Goal: Task Accomplishment & Management: Manage account settings

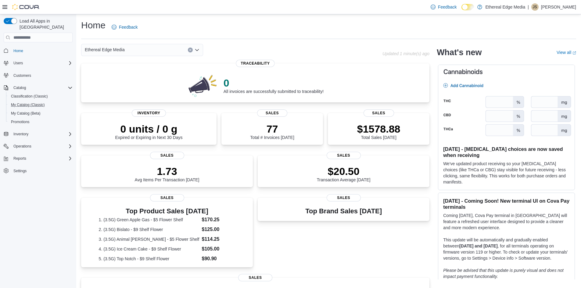
click at [28, 101] on button "My Catalog (Classic)" at bounding box center [40, 105] width 69 height 9
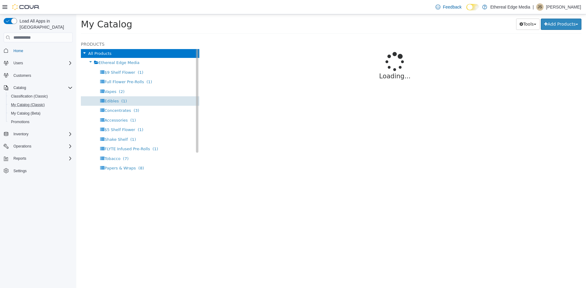
select select "**********"
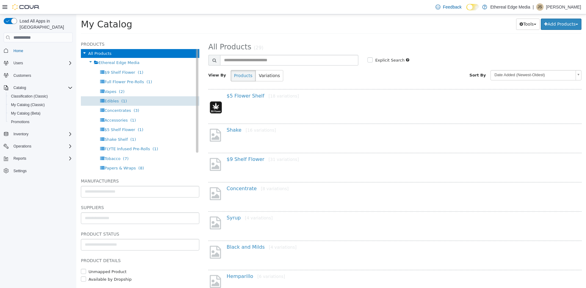
click at [111, 101] on span "Edibles" at bounding box center [111, 101] width 14 height 5
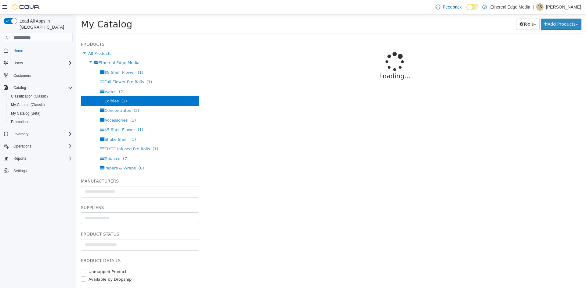
select select "**********"
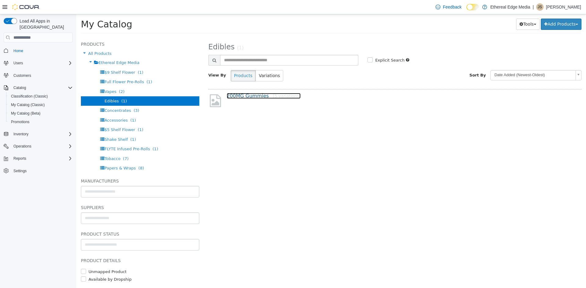
click at [243, 95] on link "200MG Gummies [5 variations]" at bounding box center [264, 96] width 74 height 6
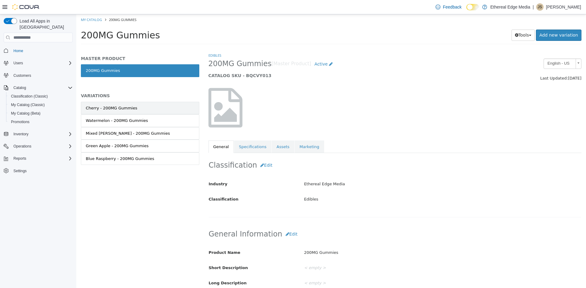
click at [142, 112] on link "Cherry - 200MG Gummies" at bounding box center [140, 108] width 118 height 13
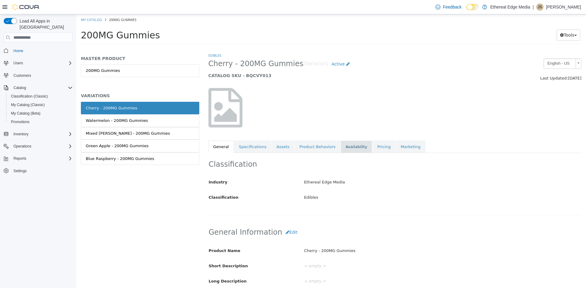
click at [341, 146] on link "Availability" at bounding box center [356, 147] width 31 height 13
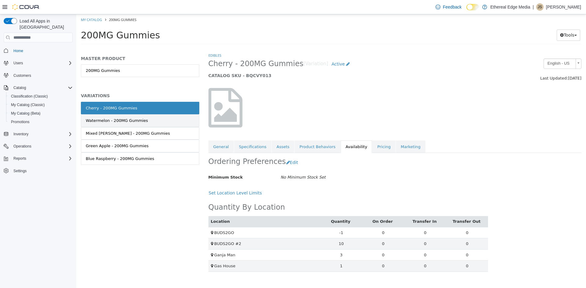
click at [114, 118] on div "Watermelon - 200MG Gummies" at bounding box center [117, 121] width 62 height 6
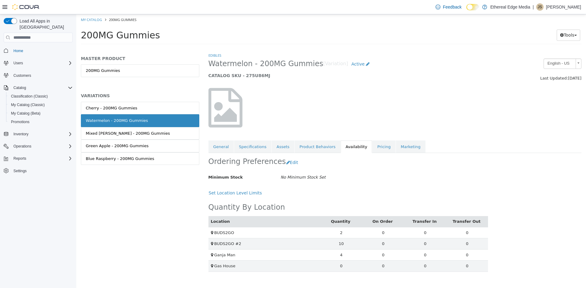
click at [147, 132] on link "Mixed Berry - 200MG Gummies" at bounding box center [140, 133] width 118 height 13
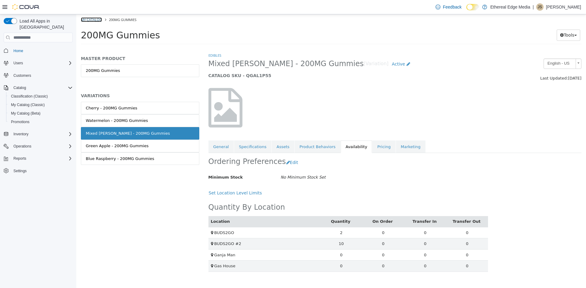
click at [95, 18] on link "My Catalog" at bounding box center [91, 19] width 21 height 5
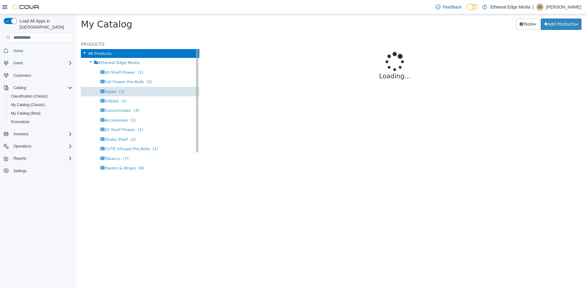
select select "**********"
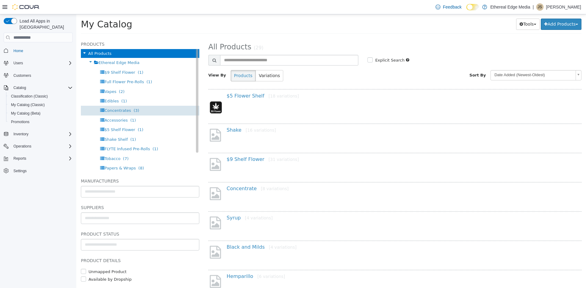
click at [132, 107] on div "Concentrates (3)" at bounding box center [140, 110] width 118 height 9
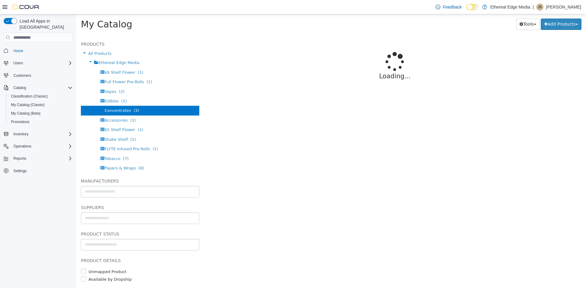
select select "**********"
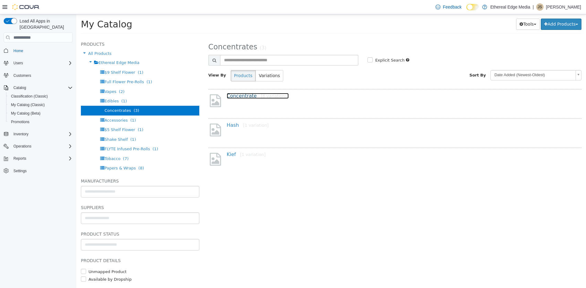
click at [245, 94] on link "Concentrate [8 variations]" at bounding box center [258, 96] width 62 height 6
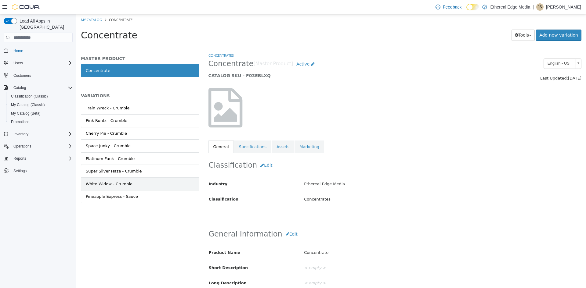
drag, startPoint x: 120, startPoint y: 196, endPoint x: 123, endPoint y: 183, distance: 13.4
click at [120, 194] on div "Pineapple Express - Sauce" at bounding box center [112, 197] width 52 height 6
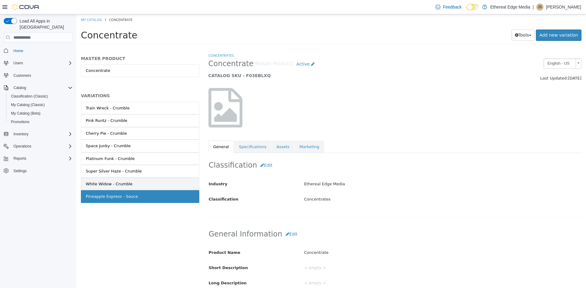
click at [123, 183] on div "White Widow - Crumble" at bounding box center [109, 184] width 47 height 6
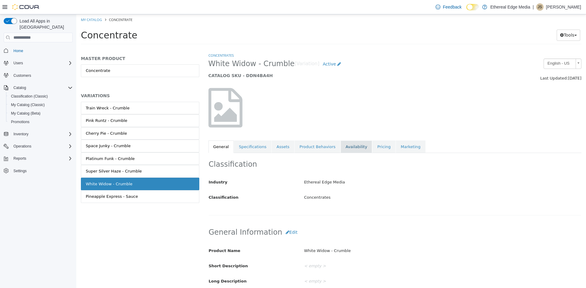
click at [341, 147] on link "Availability" at bounding box center [356, 147] width 31 height 13
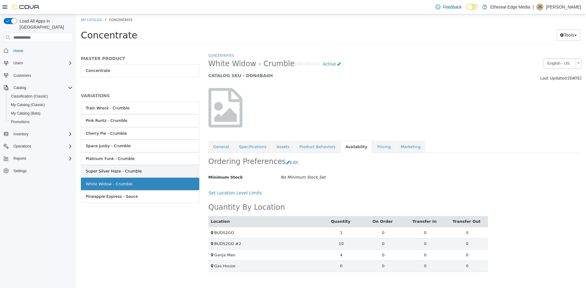
click at [170, 169] on link "Super Silver Haze - Crumble" at bounding box center [140, 171] width 118 height 13
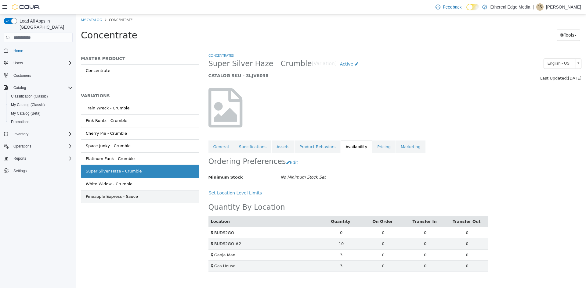
click at [154, 199] on link "Pineapple Express - Sauce" at bounding box center [140, 196] width 118 height 13
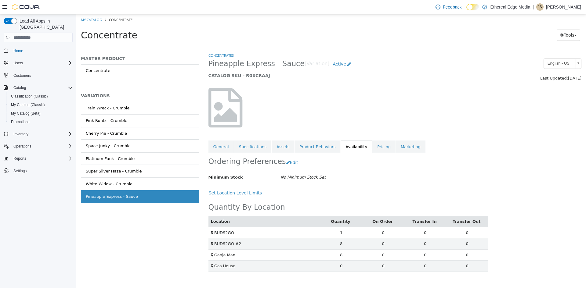
click at [98, 24] on ol "My Catalog Concentrate" at bounding box center [331, 19] width 510 height 11
click at [107, 74] on link "Concentrate" at bounding box center [140, 70] width 118 height 13
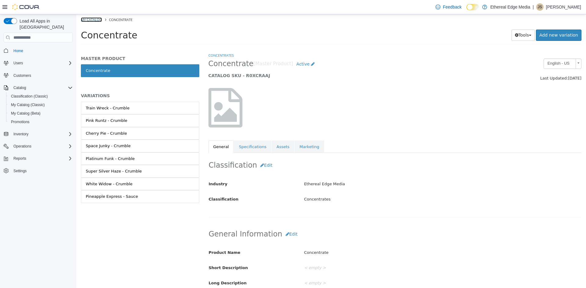
click at [87, 17] on link "My Catalog" at bounding box center [91, 19] width 21 height 5
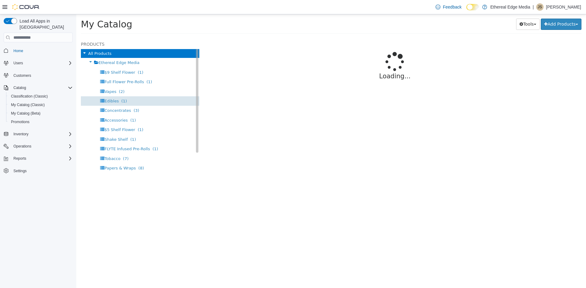
select select "**********"
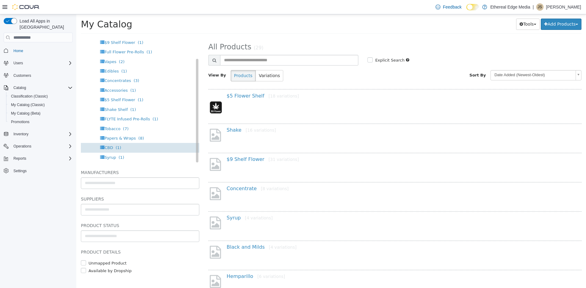
scroll to position [13, 0]
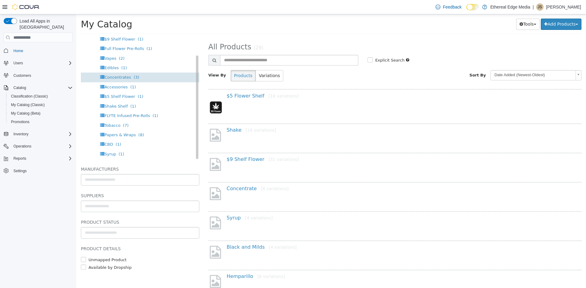
click at [134, 76] on span "(3)" at bounding box center [136, 77] width 5 height 5
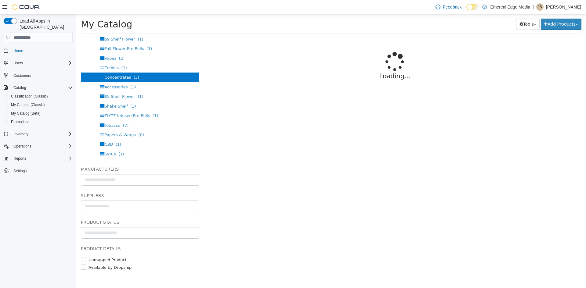
select select "**********"
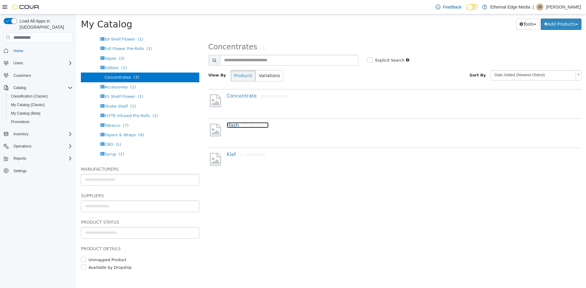
click at [233, 126] on link "Hash [1 variation]" at bounding box center [248, 125] width 42 height 6
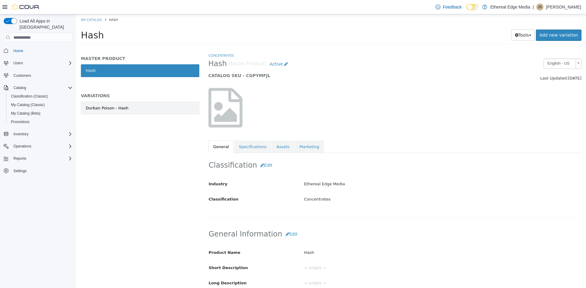
click at [153, 103] on link "Durban Poison - Hash" at bounding box center [140, 108] width 118 height 13
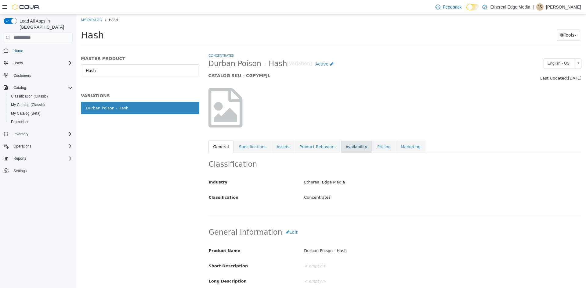
click at [341, 144] on link "Availability" at bounding box center [356, 147] width 31 height 13
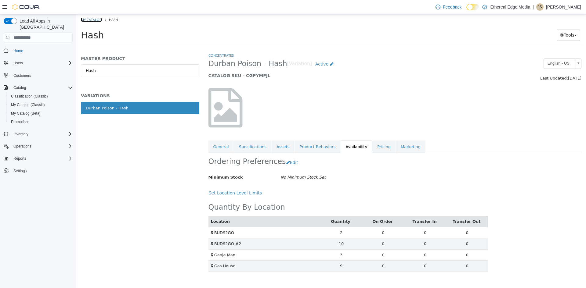
click at [93, 20] on link "My Catalog" at bounding box center [91, 19] width 21 height 5
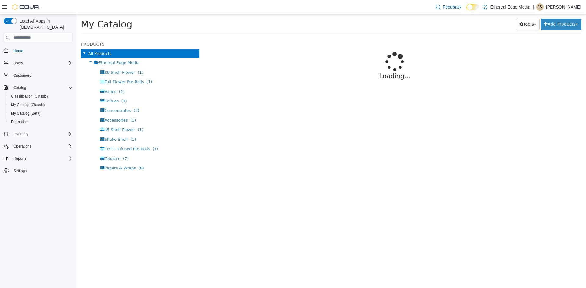
select select "**********"
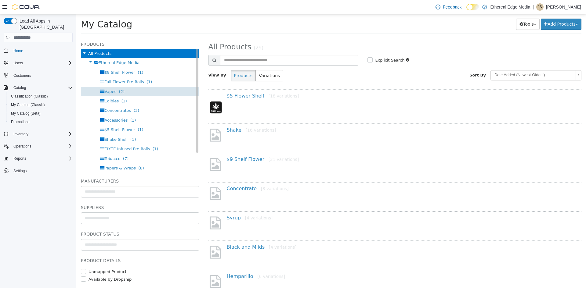
drag, startPoint x: 132, startPoint y: 271, endPoint x: 163, endPoint y: 93, distance: 181.3
click at [163, 93] on div "Vapes (2)" at bounding box center [140, 91] width 118 height 9
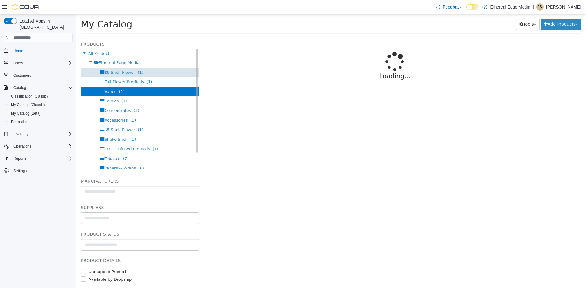
select select "**********"
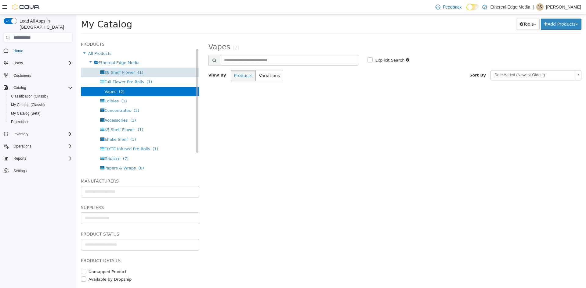
click at [125, 74] on span "$9 Shelf Flower" at bounding box center [119, 72] width 31 height 5
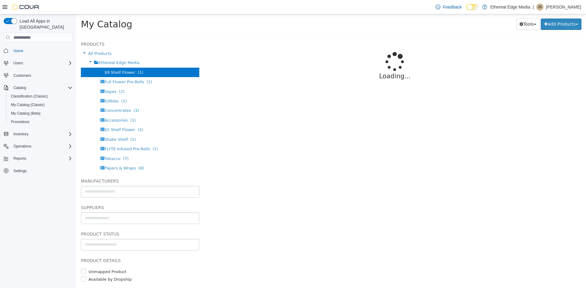
select select "**********"
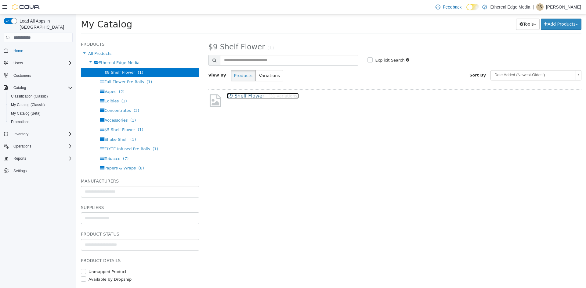
click at [240, 96] on link "$9 Shelf Flower [31 variations]" at bounding box center [263, 96] width 72 height 6
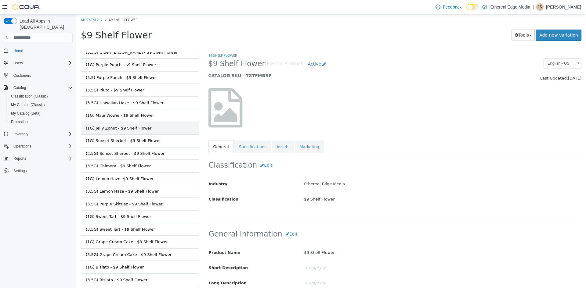
scroll to position [227, 0]
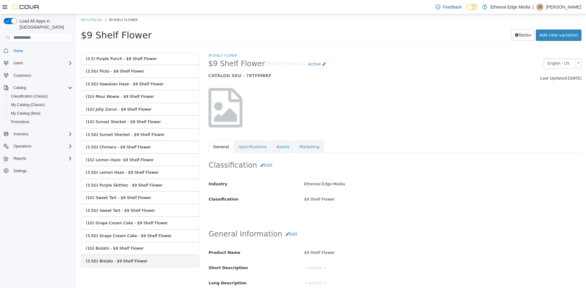
click at [147, 258] on link "(3.5G) Bislato - $9 Shelf Flower" at bounding box center [140, 261] width 118 height 13
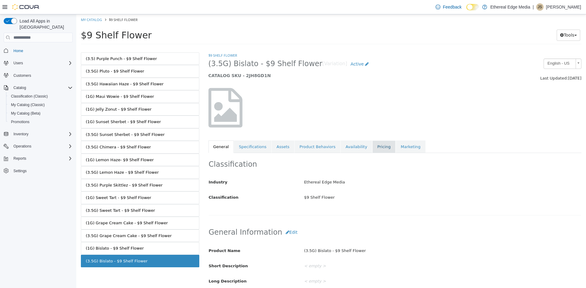
click at [372, 150] on link "Pricing" at bounding box center [383, 147] width 23 height 13
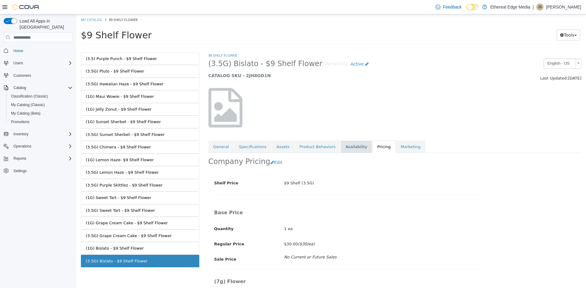
click at [342, 146] on link "Availability" at bounding box center [356, 147] width 31 height 13
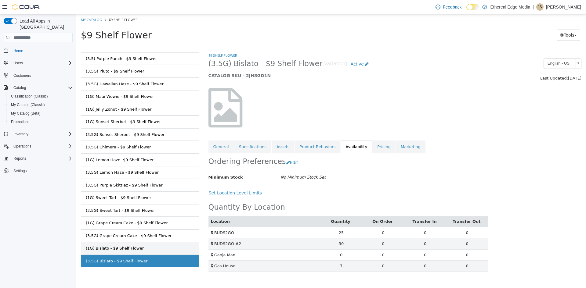
click at [177, 250] on link "(1G) Bislato - $9 Shelf Flower" at bounding box center [140, 248] width 118 height 13
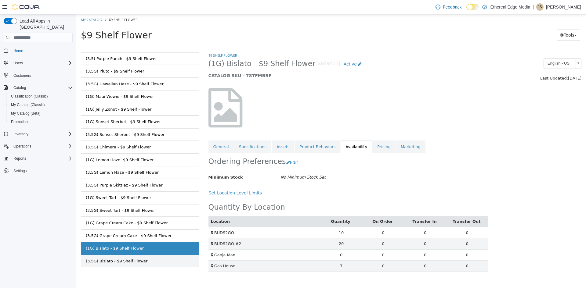
click at [159, 258] on link "(3.5G) Bislato - $9 Shelf Flower" at bounding box center [140, 261] width 118 height 13
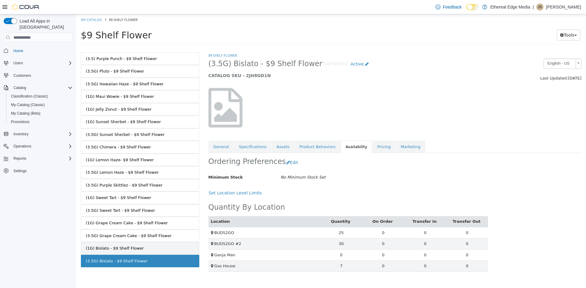
click at [160, 249] on link "(1G) Bislato - $9 Shelf Flower" at bounding box center [140, 248] width 118 height 13
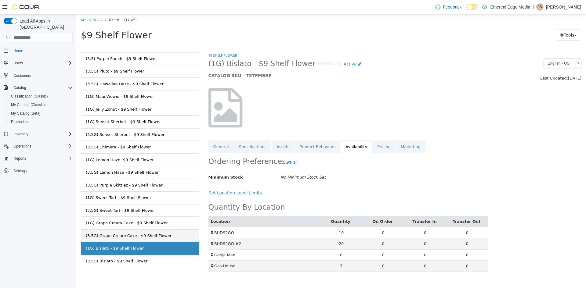
click at [151, 234] on div "(3.5G) Grape Cream Cake - $9 Shelf Flower" at bounding box center [129, 236] width 86 height 6
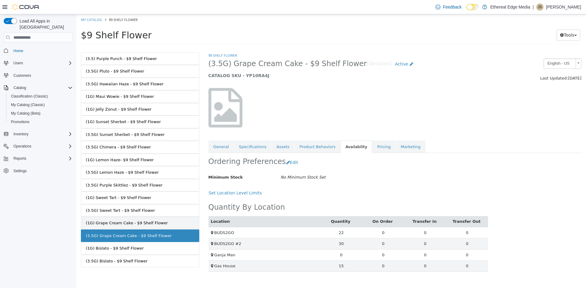
click at [150, 226] on div "(1G) Grape Cream Cake - $9 Shelf Flower" at bounding box center [127, 223] width 82 height 6
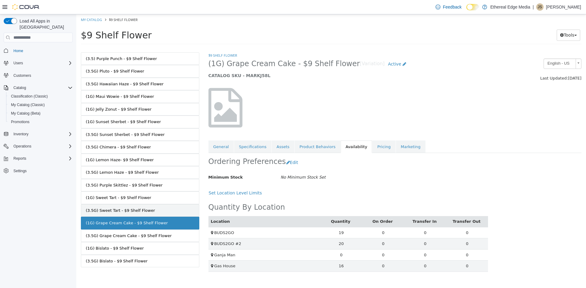
click at [139, 213] on div "(3.5G) Sweet Tart - $9 Shelf Flower" at bounding box center [120, 211] width 69 height 6
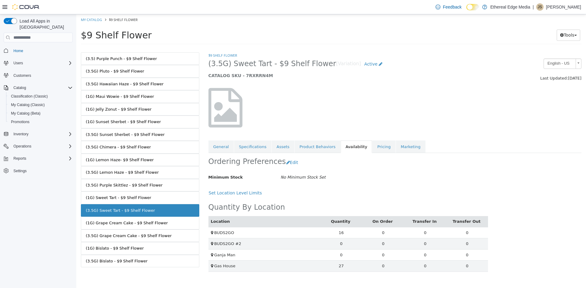
click at [147, 197] on link "(1G) Sweet Tart - $9 Shelf Flower" at bounding box center [140, 198] width 118 height 13
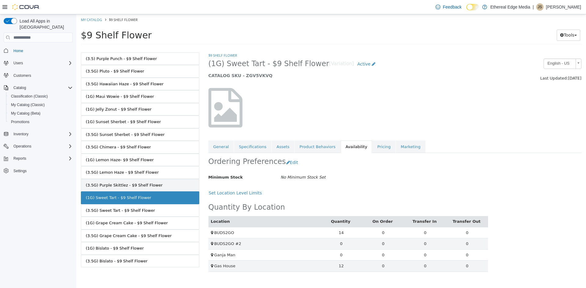
click at [147, 189] on link "(3.5G) Purple Skittlez - $9 Shelf Flower" at bounding box center [140, 185] width 118 height 13
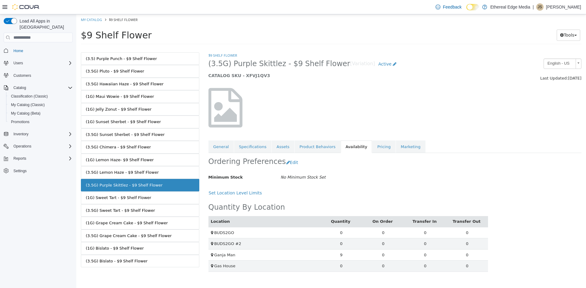
click at [147, 176] on link "(3.5G) Lemon Haze - $9 Shelf Flower" at bounding box center [140, 172] width 118 height 13
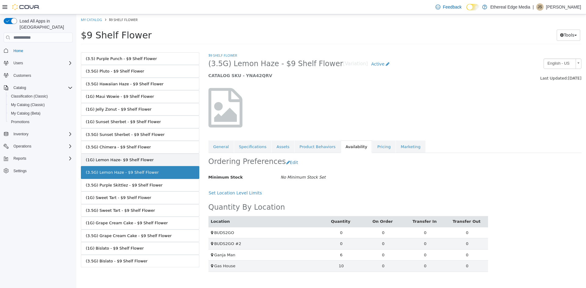
click at [142, 160] on div "(1G) Lemon Haze- $9 Shelf Flower" at bounding box center [120, 160] width 68 height 6
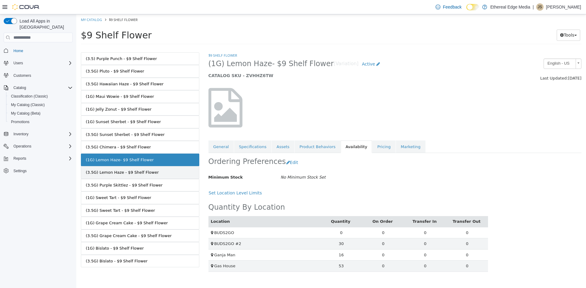
click at [150, 171] on link "(3.5G) Lemon Haze - $9 Shelf Flower" at bounding box center [140, 172] width 118 height 13
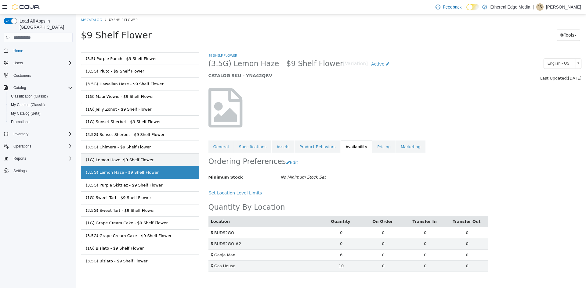
click at [145, 165] on link "(1G) Lemon Haze- $9 Shelf Flower" at bounding box center [140, 160] width 118 height 13
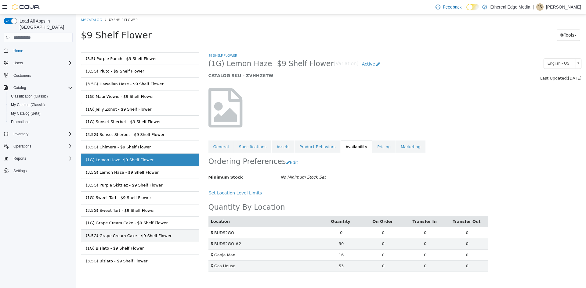
click at [158, 240] on link "(3.5G) Grape Cream Cake - $9 Shelf Flower" at bounding box center [140, 236] width 118 height 13
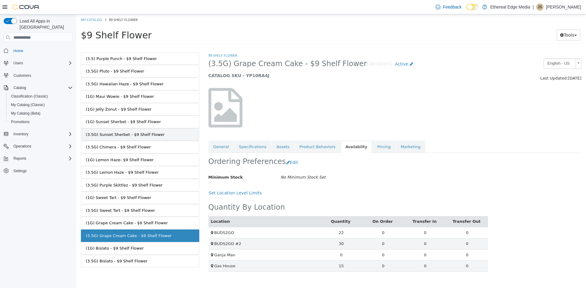
click at [129, 139] on link "(3.5G) Sunset Sherbet - $9 Shelf Flower" at bounding box center [140, 134] width 118 height 13
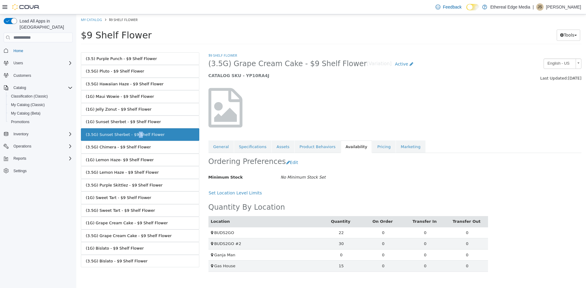
click at [129, 139] on link "(3.5G) Sunset Sherbet - $9 Shelf Flower" at bounding box center [140, 134] width 118 height 13
click at [137, 123] on div "(1G) Sunset Sherbet - $9 Shelf Flower" at bounding box center [123, 122] width 75 height 6
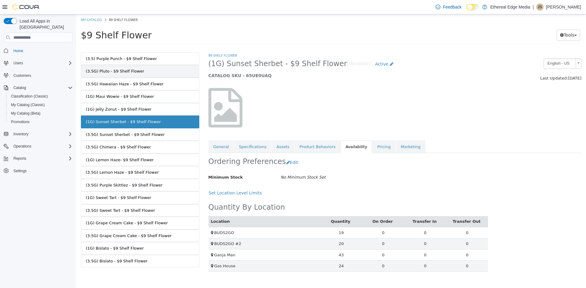
click at [115, 66] on link "(3.5G) Pluto - $9 Shelf Flower" at bounding box center [140, 71] width 118 height 13
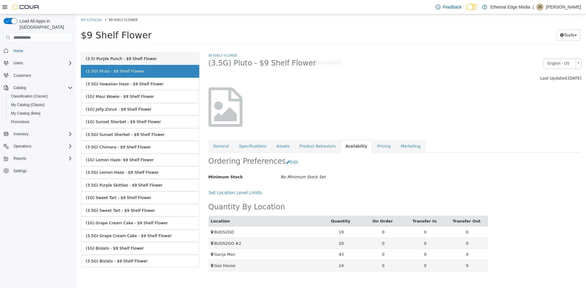
click at [119, 62] on link "(3.5) Purple Punch - $9 Shelf Flower" at bounding box center [140, 58] width 118 height 13
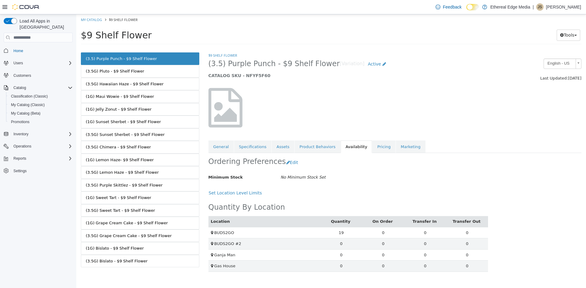
click at [121, 71] on div "(3.5G) Pluto - $9 Shelf Flower" at bounding box center [115, 71] width 58 height 6
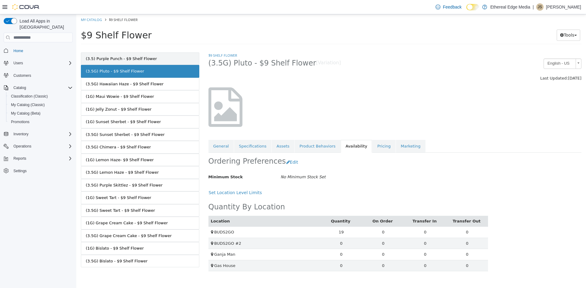
click at [120, 56] on div "(3.5) Purple Punch - $9 Shelf Flower" at bounding box center [121, 59] width 71 height 6
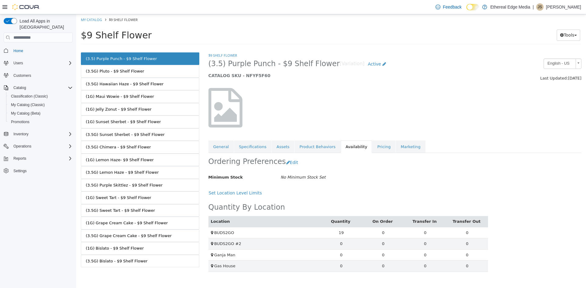
click at [121, 69] on div "(3.5G) Pluto - $9 Shelf Flower" at bounding box center [115, 71] width 58 height 6
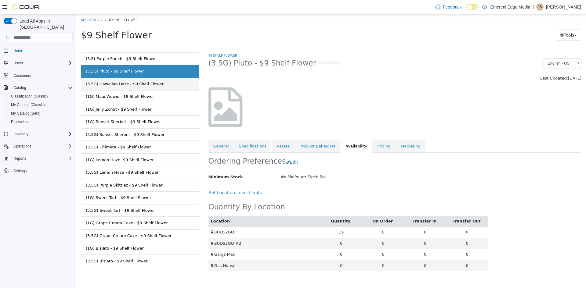
click at [128, 80] on link "(3.5G) Hawaiian Haze - $9 Shelf Flower" at bounding box center [140, 84] width 118 height 13
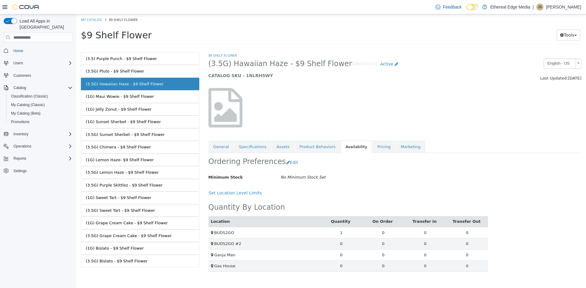
click at [132, 96] on div "(1G) Maui Wowie - $9 Shelf Flower" at bounding box center [120, 97] width 68 height 6
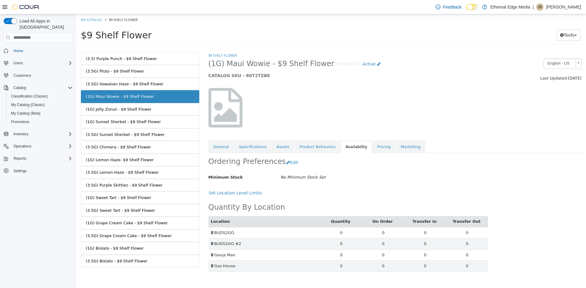
click at [140, 114] on link "(1G) Jelly Zonut - $9 Shelf Flower" at bounding box center [140, 109] width 118 height 13
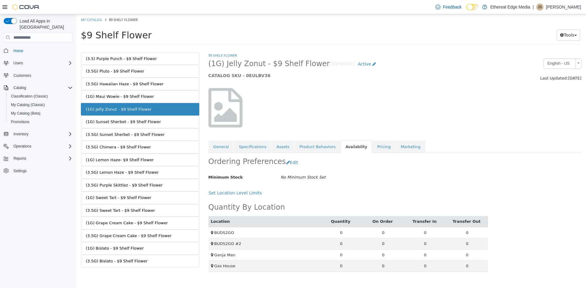
click at [143, 122] on div "(1G) Sunset Sherbet - $9 Shelf Flower" at bounding box center [123, 122] width 75 height 6
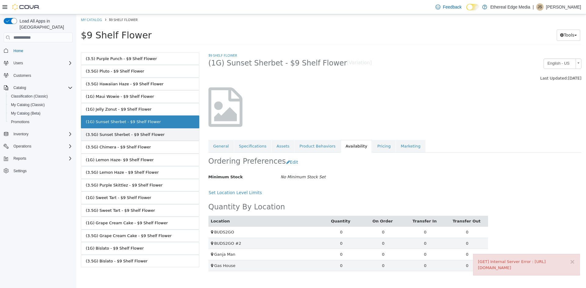
click at [144, 134] on div "(3.5G) Sunset Sherbet - $9 Shelf Flower" at bounding box center [125, 135] width 79 height 6
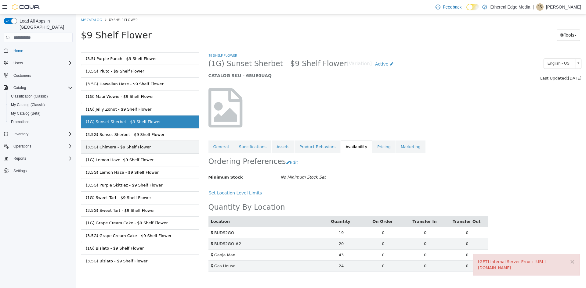
click at [141, 143] on link "(3.5G) Chimera - $9 Shelf Flower" at bounding box center [140, 147] width 118 height 13
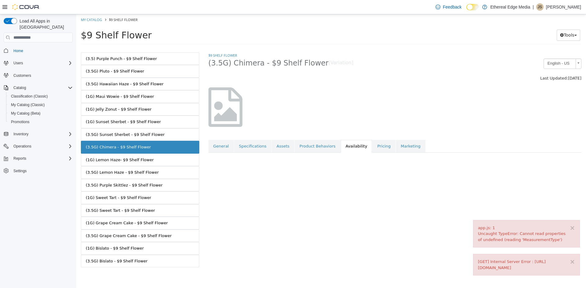
click at [141, 159] on div "(1G) Lemon Haze- $9 Shelf Flower" at bounding box center [120, 160] width 68 height 6
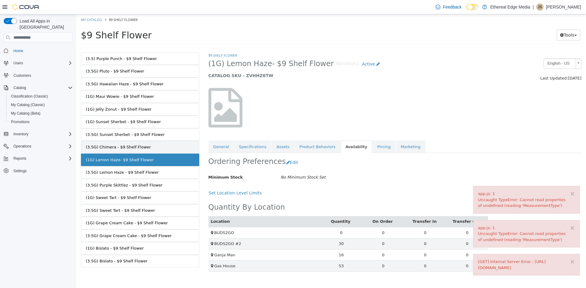
click at [139, 150] on link "(3.5G) Chimera - $9 Shelf Flower" at bounding box center [140, 147] width 118 height 13
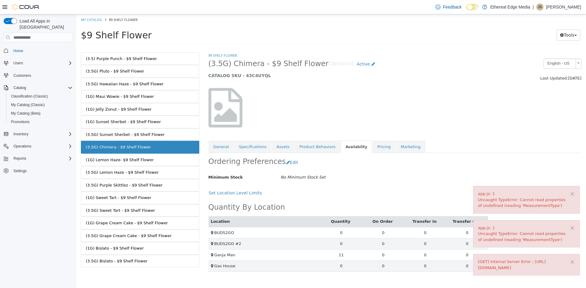
click at [141, 157] on div "(1G) Lemon Haze- $9 Shelf Flower" at bounding box center [120, 160] width 68 height 6
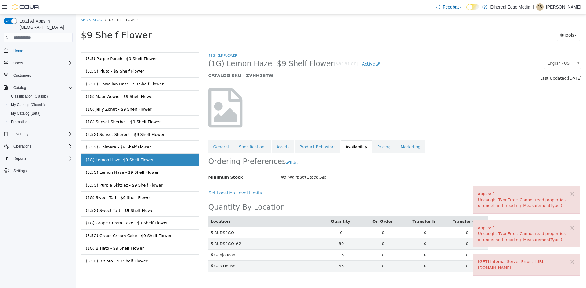
click at [142, 165] on link "(1G) Lemon Haze- $9 Shelf Flower" at bounding box center [140, 160] width 118 height 13
click at [148, 177] on link "(3.5G) Lemon Haze - $9 Shelf Flower" at bounding box center [140, 172] width 118 height 13
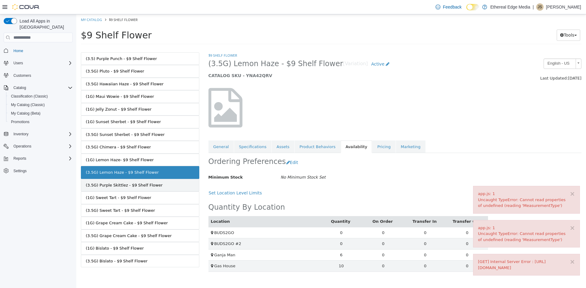
click at [148, 186] on div "(3.5G) Purple Skittlez - $9 Shelf Flower" at bounding box center [124, 186] width 77 height 6
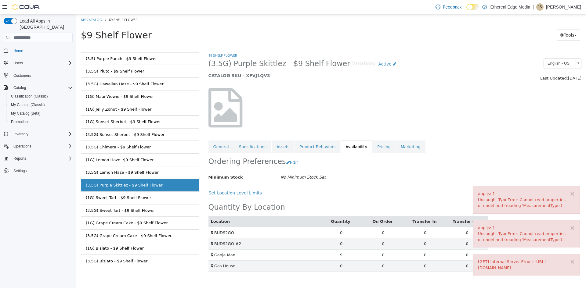
click at [151, 193] on link "(1G) Sweet Tart - $9 Shelf Flower" at bounding box center [140, 198] width 118 height 13
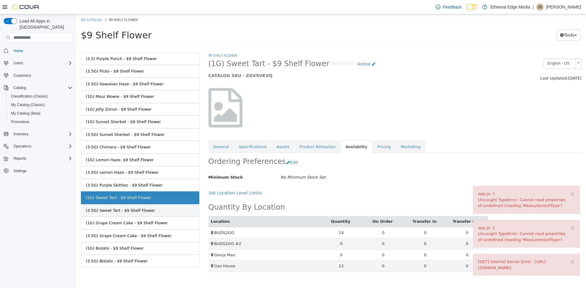
click at [151, 214] on link "(3.5G) Sweet Tart - $9 Shelf Flower" at bounding box center [140, 210] width 118 height 13
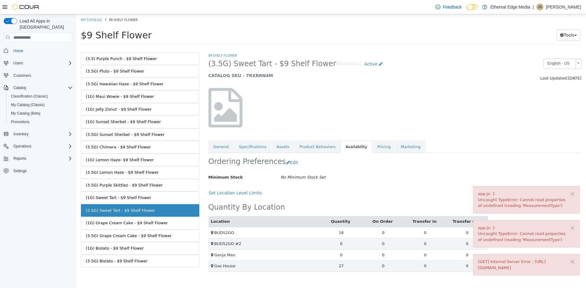
click at [156, 219] on link "(1G) Grape Cream Cake - $9 Shelf Flower" at bounding box center [140, 223] width 118 height 13
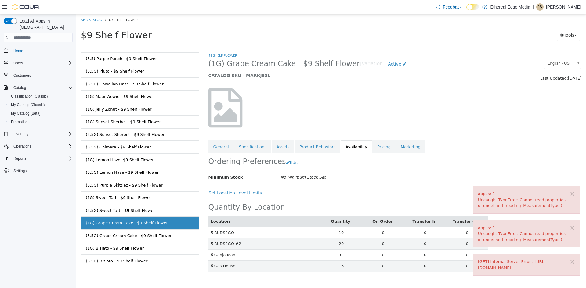
click at [158, 233] on div "(3.5G) Grape Cream Cake - $9 Shelf Flower" at bounding box center [129, 236] width 86 height 6
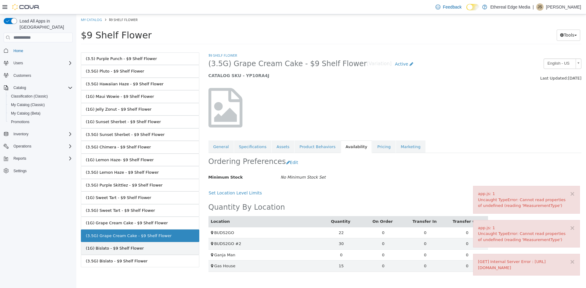
click at [154, 251] on link "(1G) Bislato - $9 Shelf Flower" at bounding box center [140, 248] width 118 height 13
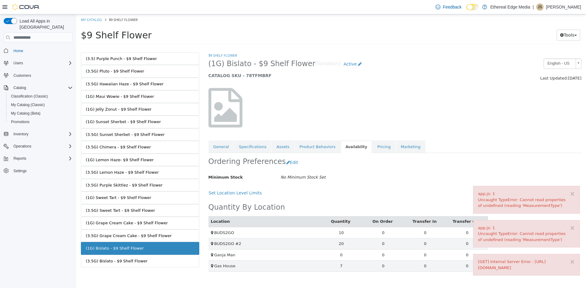
click at [157, 262] on link "(3.5G) Bislato - $9 Shelf Flower" at bounding box center [140, 261] width 118 height 13
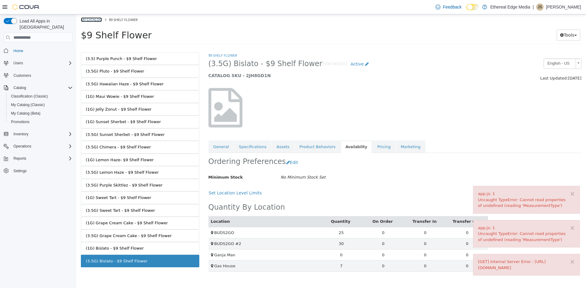
click at [88, 21] on link "My Catalog" at bounding box center [91, 19] width 21 height 5
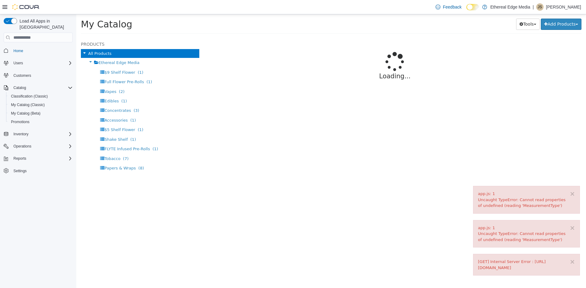
select select "**********"
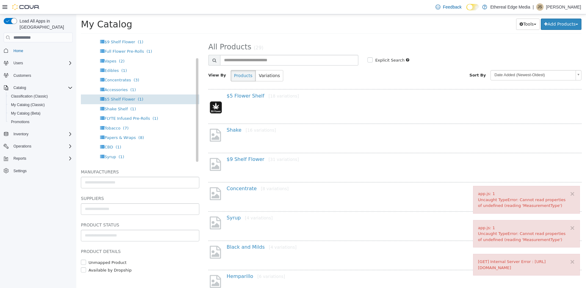
scroll to position [13, 0]
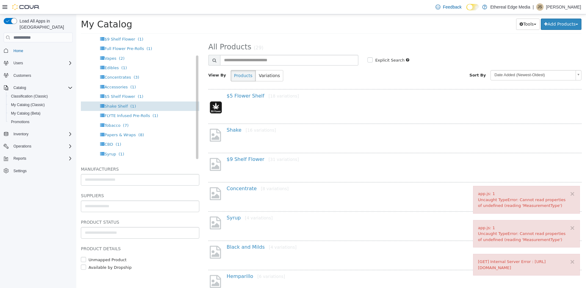
click at [113, 109] on div "Shake Shelf (1)" at bounding box center [140, 106] width 118 height 9
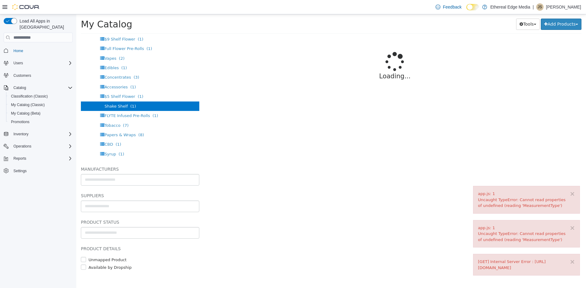
select select "**********"
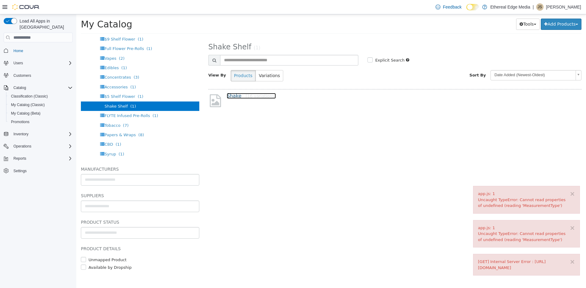
click at [231, 98] on link "Shake [16 variations]" at bounding box center [251, 96] width 49 height 6
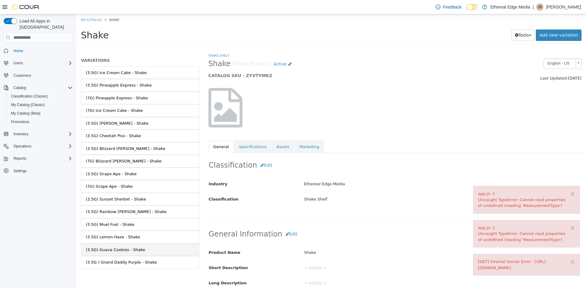
scroll to position [37, 0]
click at [133, 262] on div "(3.5G ) Grand Daddy Purple - Shake" at bounding box center [121, 261] width 71 height 6
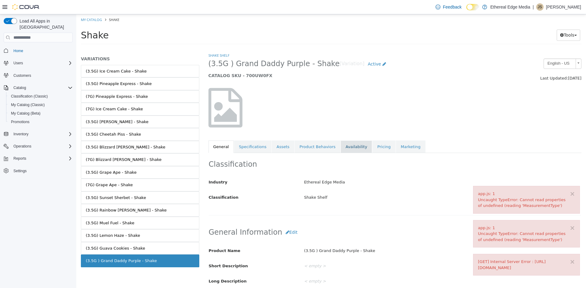
click at [343, 146] on link "Availability" at bounding box center [356, 147] width 31 height 13
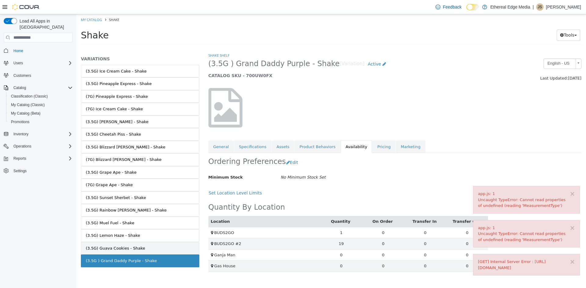
click at [164, 246] on link "(3.5G) Guava Cookies - Shake" at bounding box center [140, 248] width 118 height 13
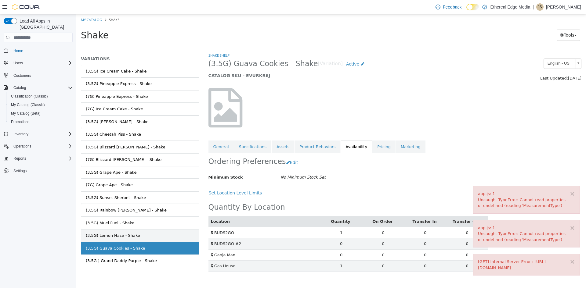
click at [153, 236] on link "(3.5G) Lemon Haze - Shake" at bounding box center [140, 236] width 118 height 13
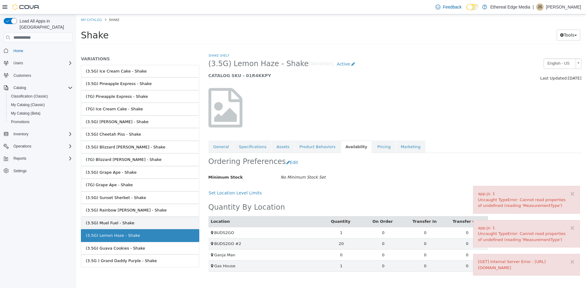
click at [149, 224] on link "(3.5G) Muel Fuel - Shake" at bounding box center [140, 223] width 118 height 13
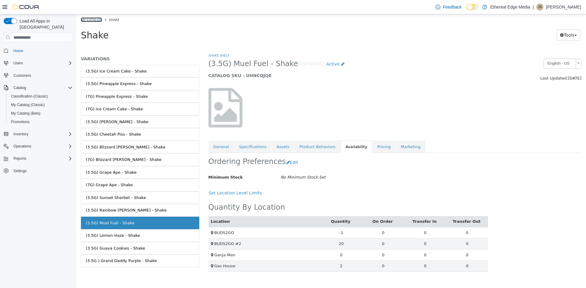
click at [90, 17] on link "My Catalog" at bounding box center [91, 19] width 21 height 5
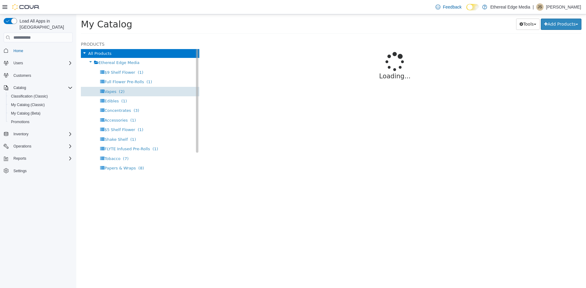
select select "**********"
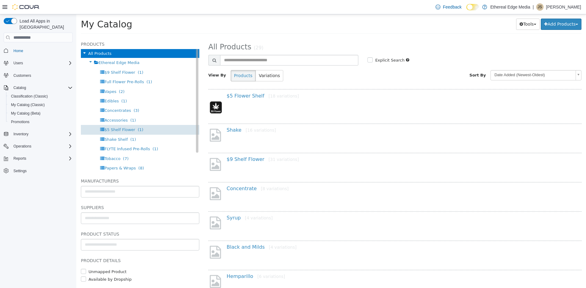
click at [115, 130] on span "$5 Shelf Flower" at bounding box center [119, 130] width 31 height 5
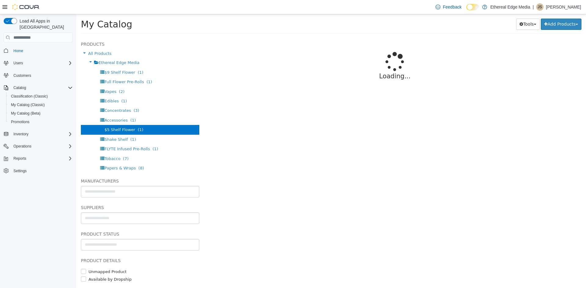
select select "**********"
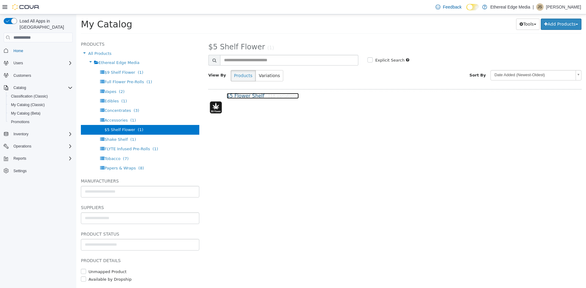
click at [248, 97] on link "$5 Flower Shelf [18 variations]" at bounding box center [263, 96] width 72 height 6
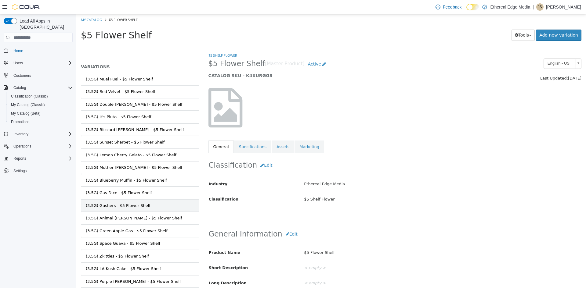
scroll to position [62, 0]
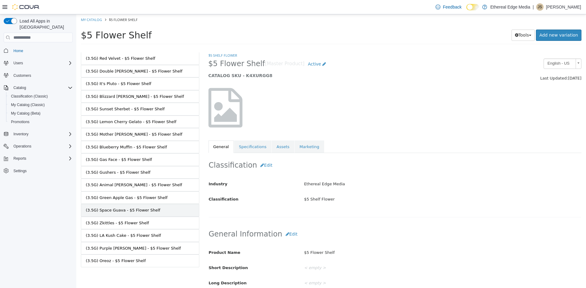
click at [140, 210] on div "(3.5G) Space Guava - $5 Flower Shelf" at bounding box center [123, 211] width 74 height 6
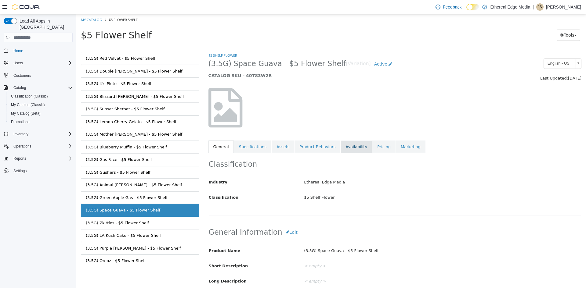
click at [348, 149] on link "Availability" at bounding box center [356, 147] width 31 height 13
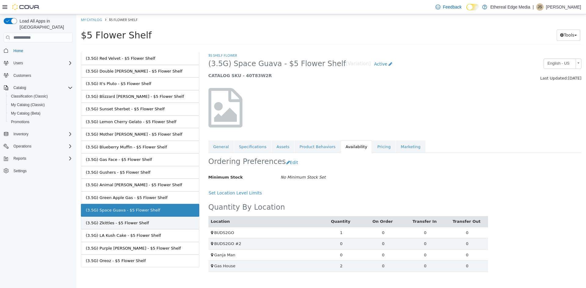
click at [139, 228] on link "(3.5G) Zkittles - $5 Flower Shelf" at bounding box center [140, 223] width 118 height 13
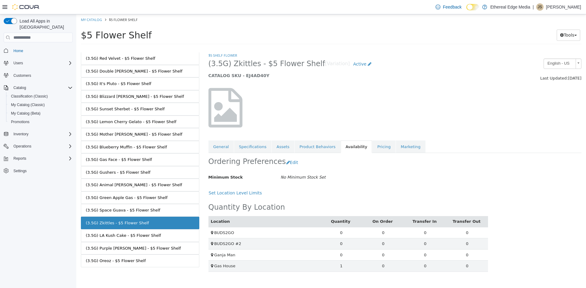
click at [146, 233] on div "(3.5G) LA Kush Cake - $5 Flower Shelf" at bounding box center [123, 236] width 75 height 6
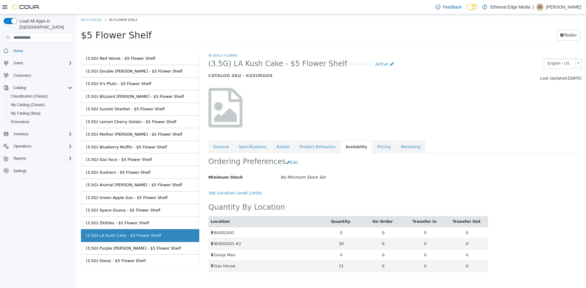
click at [151, 245] on link "(3.5G) Purple Runtz - $5 Flower Shelf" at bounding box center [140, 248] width 118 height 13
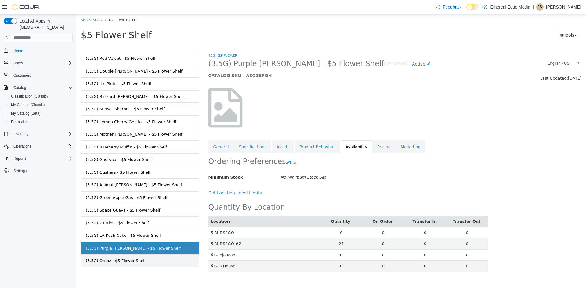
click at [149, 260] on link "(3.5G) Oreoz - $5 Flower Shelf" at bounding box center [140, 261] width 118 height 13
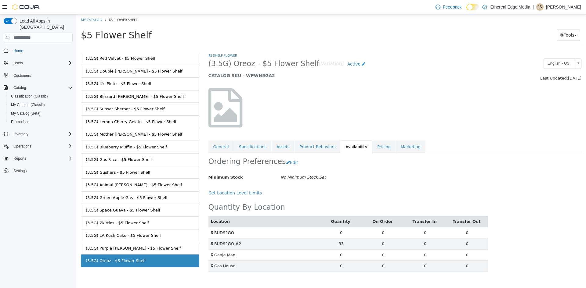
click at [132, 197] on div "(3.5G) Green Apple Gas - $5 Flower Shelf" at bounding box center [127, 198] width 82 height 6
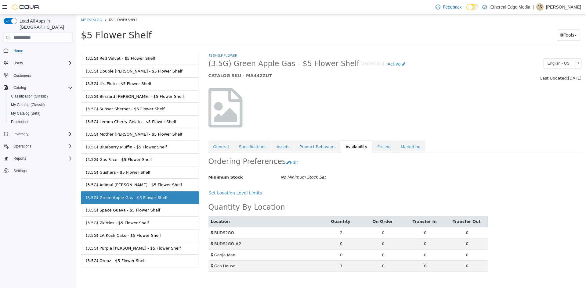
click at [123, 183] on div "(3.5G) Animal Mintz - $5 Flower Shelf" at bounding box center [134, 185] width 96 height 6
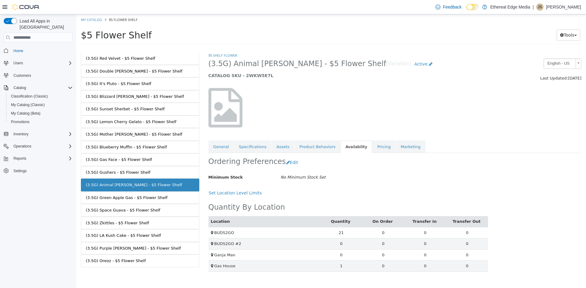
click at [121, 175] on div "(3.5G) Gushers - $5 Flower Shelf" at bounding box center [118, 173] width 65 height 6
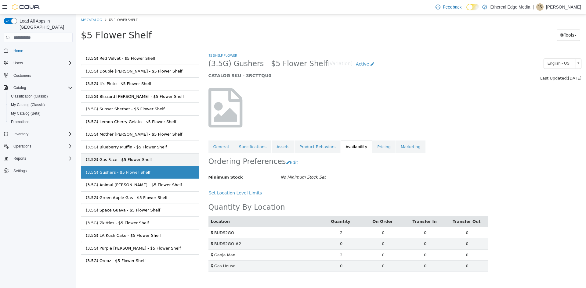
click at [124, 158] on div "(3.5G) Gas Face - $5 Flower Shelf" at bounding box center [119, 160] width 66 height 6
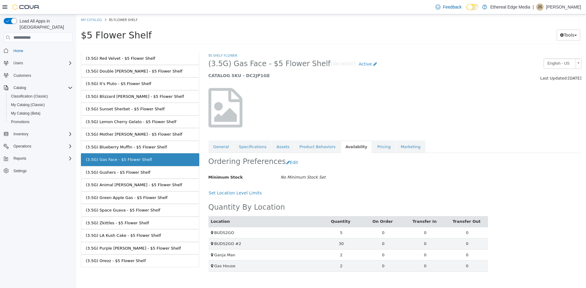
click at [124, 151] on link "(3.5G) Blueberry Muffin - $5 Flower Shelf" at bounding box center [140, 147] width 118 height 13
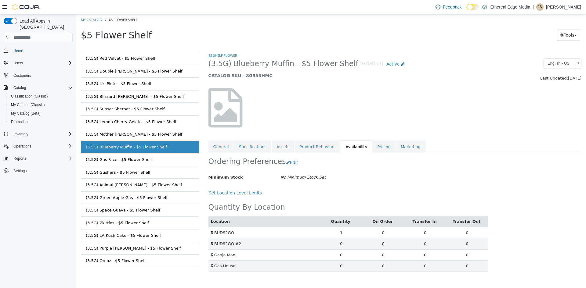
click at [120, 134] on div "(3.5G) Mother Mary - $5 Flower Shelf" at bounding box center [134, 135] width 96 height 6
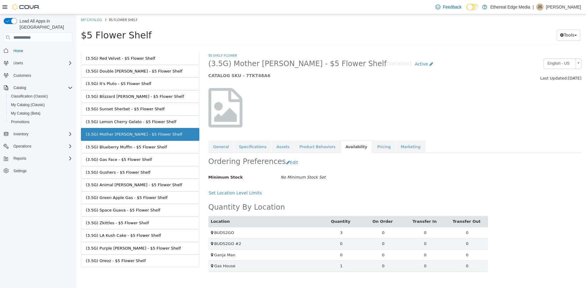
click at [117, 120] on div "(3.5G) Lemon Cherry Gelato - $5 Flower Shelf" at bounding box center [131, 122] width 91 height 6
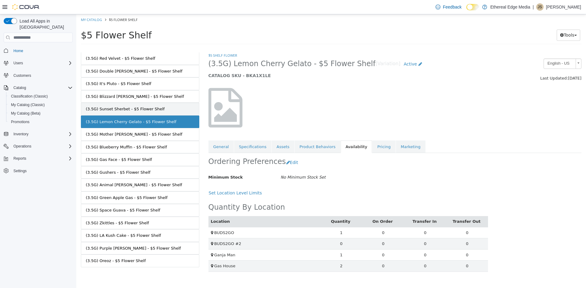
click at [118, 104] on link "(3.5G) Sunset Sherbet - $5 Flower Shelf" at bounding box center [140, 109] width 118 height 13
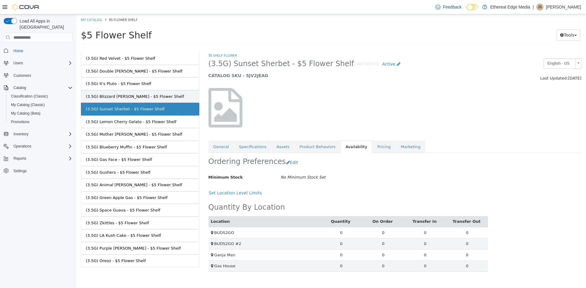
click at [113, 95] on div "(3.5G) Blizzard Berry - $5 Flower Shelf" at bounding box center [135, 97] width 98 height 6
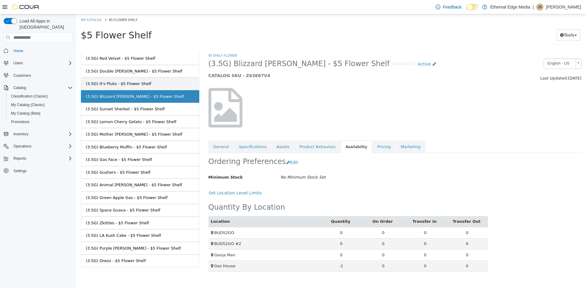
click at [127, 84] on div "(3.5G) It's Pluto - $5 Flower Shelf" at bounding box center [119, 84] width 66 height 6
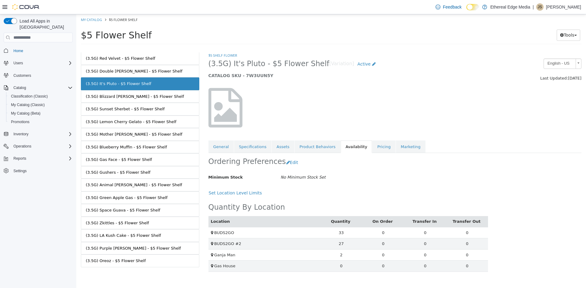
scroll to position [32, 0]
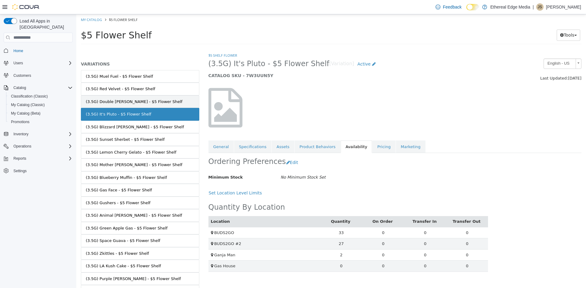
click at [124, 99] on div "(3.5G) Double Runtz - $5 Flower Shelf" at bounding box center [134, 102] width 97 height 6
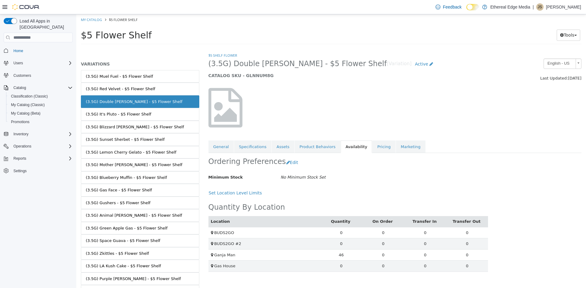
click at [125, 91] on div "(3.5G) Red Velvet - $5 Flower Shelf" at bounding box center [121, 89] width 70 height 6
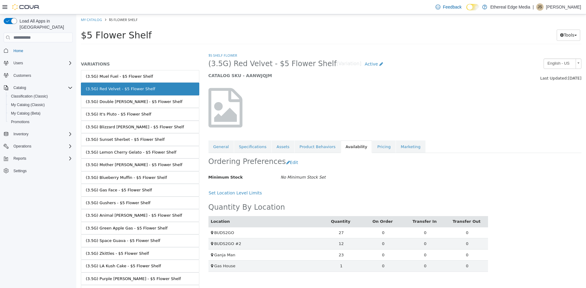
click at [124, 80] on link "(3.5G) Muel Fuel - $5 Flower Shelf" at bounding box center [140, 76] width 118 height 13
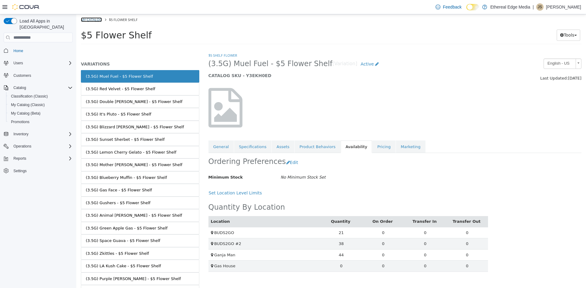
click at [95, 21] on link "My Catalog" at bounding box center [91, 19] width 21 height 5
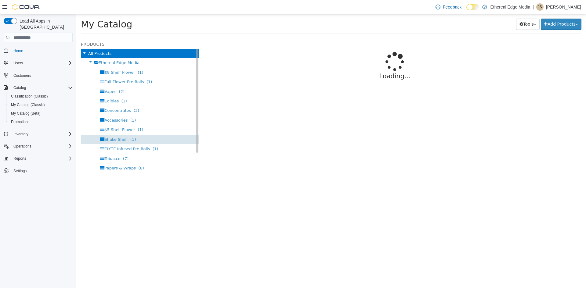
select select "**********"
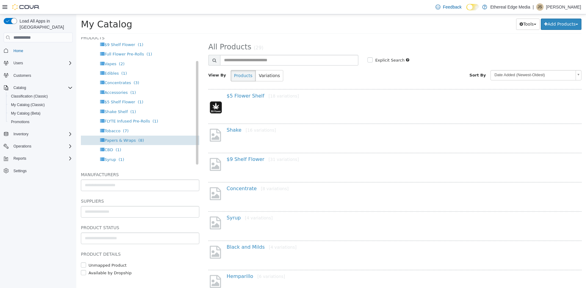
scroll to position [13, 0]
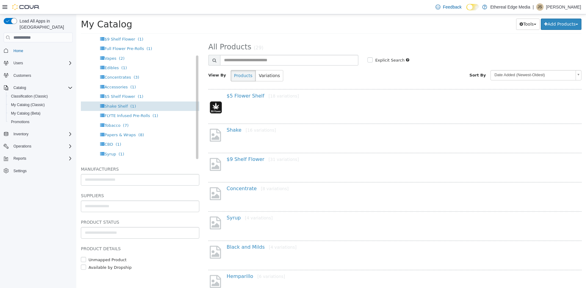
click at [115, 102] on div "Shake Shelf (1)" at bounding box center [140, 106] width 118 height 9
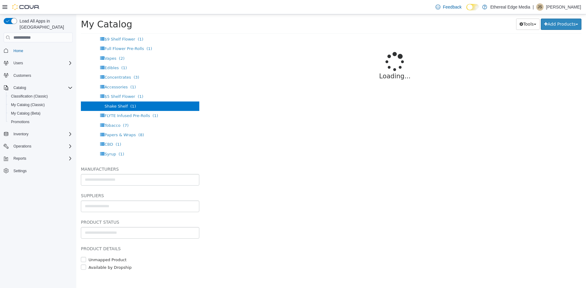
select select "**********"
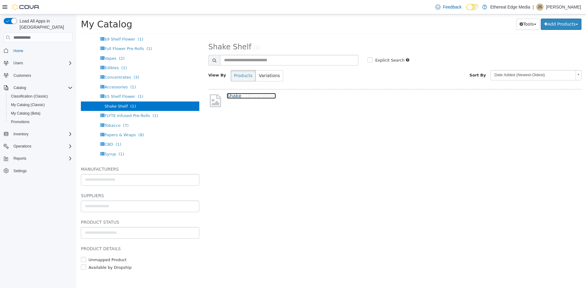
click at [232, 97] on link "Shake [16 variations]" at bounding box center [251, 96] width 49 height 6
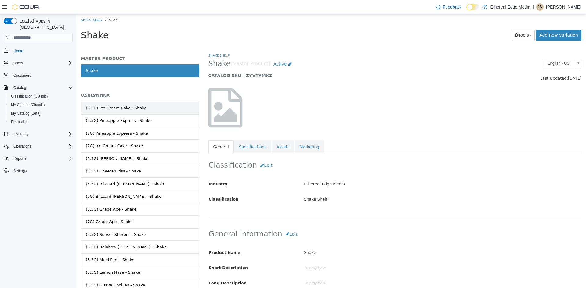
click at [146, 109] on link "(3.5G) Ice Cream Cake - Shake" at bounding box center [140, 108] width 118 height 13
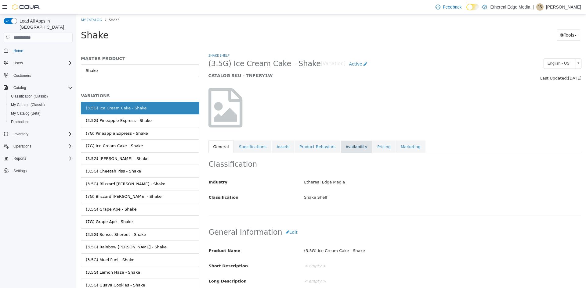
click at [344, 146] on link "Availability" at bounding box center [356, 147] width 31 height 13
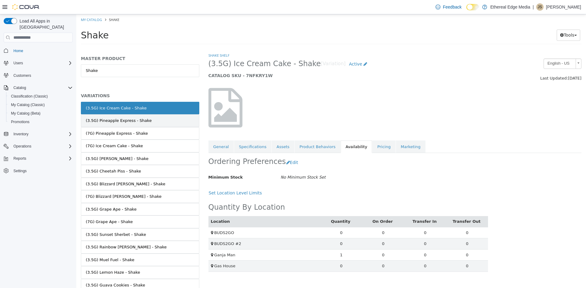
click at [143, 125] on link "(3.5G) Pineapple Express - Shake" at bounding box center [140, 120] width 118 height 13
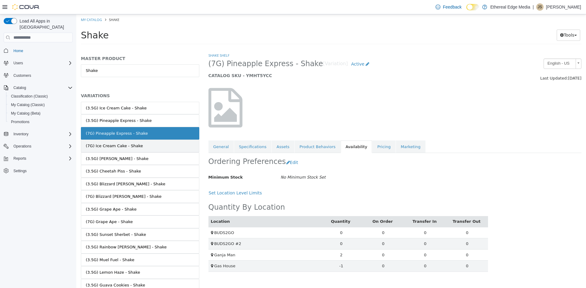
click at [142, 147] on link "(7G) Ice Cream Cake - Shake" at bounding box center [140, 146] width 118 height 13
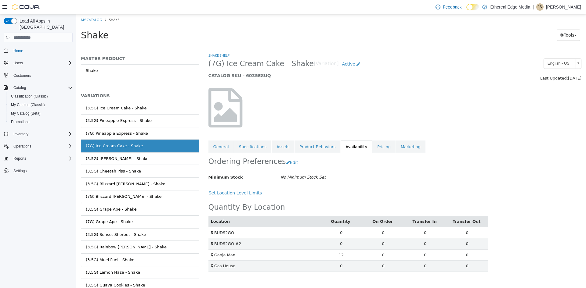
click at [144, 155] on link "(3.5G) Han Solo - Shake" at bounding box center [140, 159] width 118 height 13
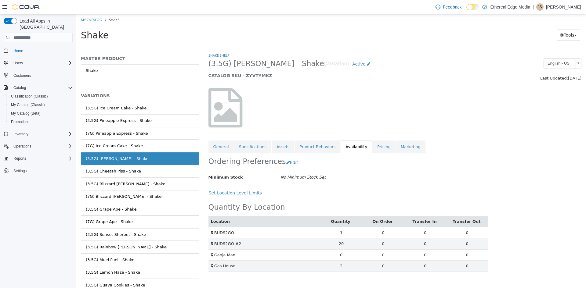
click at [152, 166] on link "(3.5G) Cheetah Piss - Shake" at bounding box center [140, 171] width 118 height 13
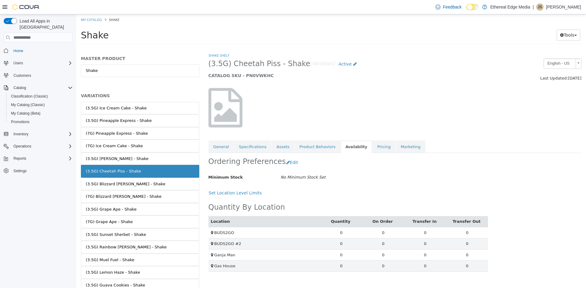
click at [150, 179] on link "(3.5G) Blizzard Berry - Shake" at bounding box center [140, 184] width 118 height 13
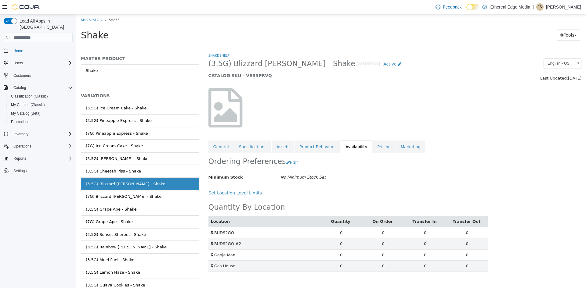
click at [148, 196] on link "(7G) Blizzard Berry - Shake" at bounding box center [140, 196] width 118 height 13
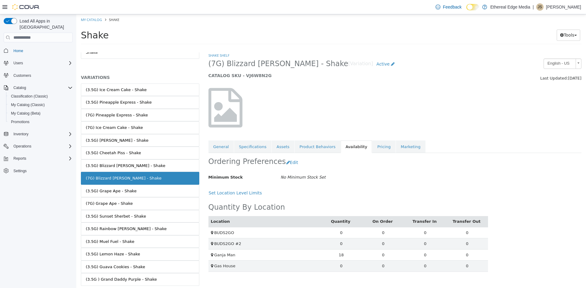
scroll to position [37, 0]
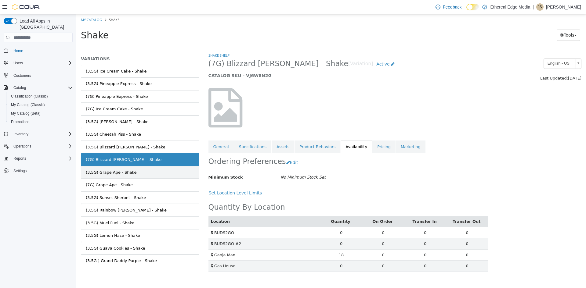
click at [136, 175] on link "(3.5G) Grape Ape - Shake" at bounding box center [140, 172] width 118 height 13
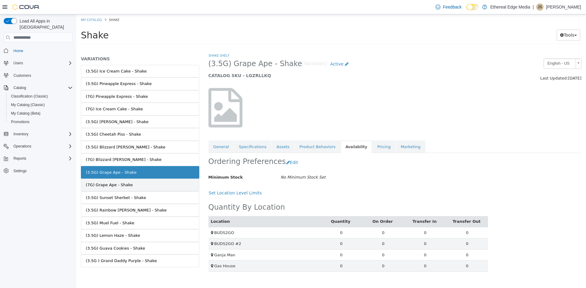
click at [144, 187] on link "(7G) Grape Ape - Shake" at bounding box center [140, 185] width 118 height 13
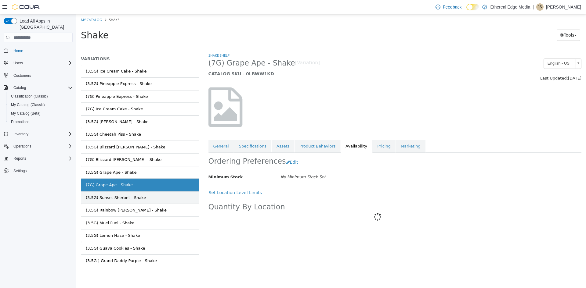
click at [151, 202] on link "(3.5G) Sunset Sherbet - Shake" at bounding box center [140, 198] width 118 height 13
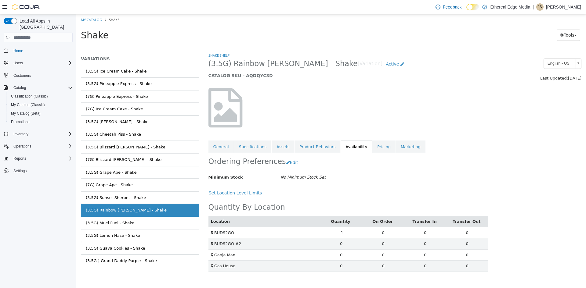
click at [93, 17] on li "My Catalog" at bounding box center [92, 19] width 22 height 5
click at [93, 19] on link "My Catalog" at bounding box center [91, 19] width 21 height 5
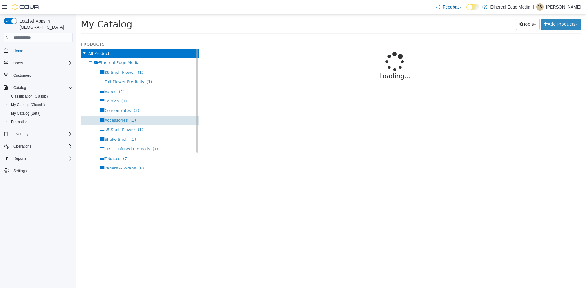
select select "**********"
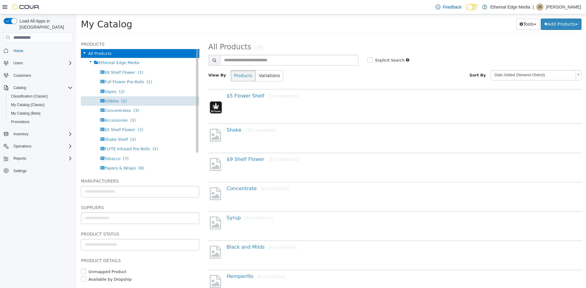
click at [110, 102] on span "Edibles" at bounding box center [111, 101] width 14 height 5
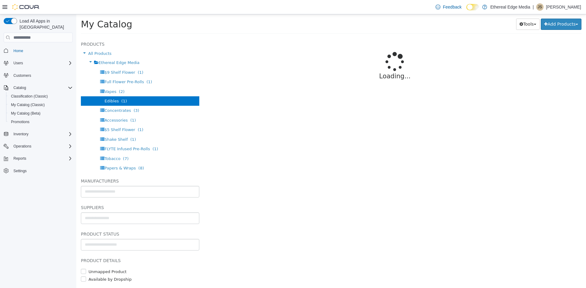
select select "**********"
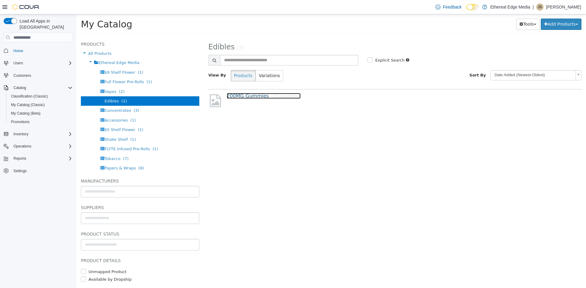
click at [248, 93] on link "200MG Gummies [5 variations]" at bounding box center [264, 96] width 74 height 6
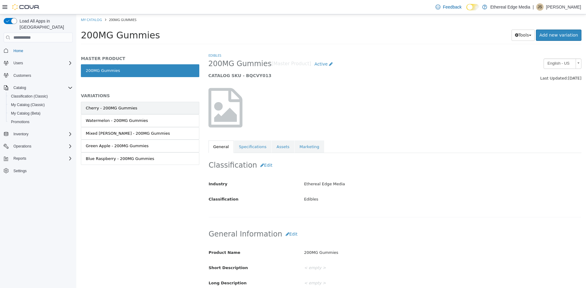
click at [168, 107] on link "Cherry - 200MG Gummies" at bounding box center [140, 108] width 118 height 13
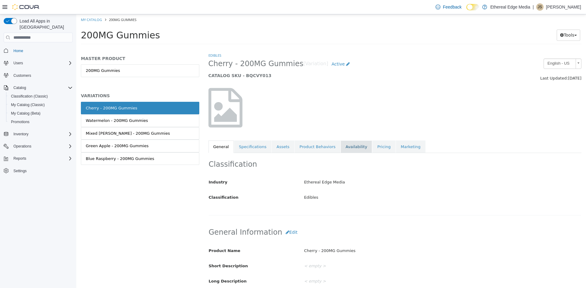
click at [341, 148] on link "Availability" at bounding box center [356, 147] width 31 height 13
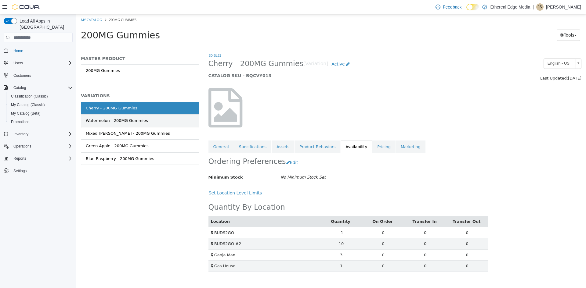
click at [122, 123] on div "Watermelon - 200MG Gummies" at bounding box center [117, 121] width 62 height 6
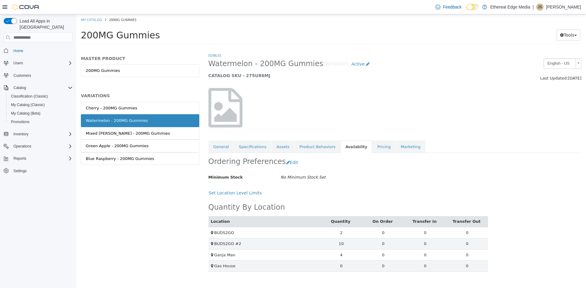
click at [133, 132] on div "Mixed Berry - 200MG Gummies" at bounding box center [128, 134] width 84 height 6
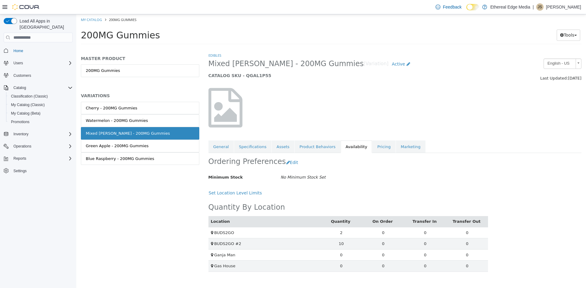
click at [144, 150] on link "Green Apple - 200MG Gummies" at bounding box center [140, 146] width 118 height 13
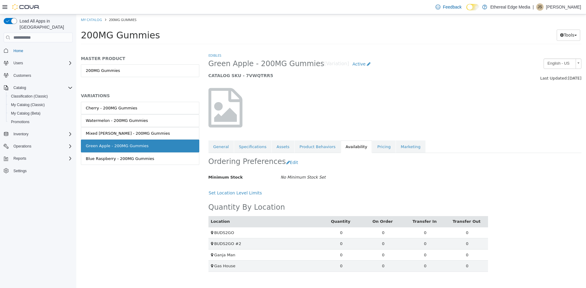
click at [91, 23] on ol "My Catalog 200MG Gummies" at bounding box center [331, 19] width 510 height 11
click at [91, 20] on link "My Catalog" at bounding box center [91, 19] width 21 height 5
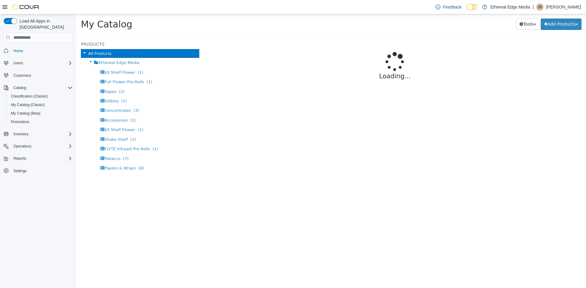
select select "**********"
